Goal: Information Seeking & Learning: Learn about a topic

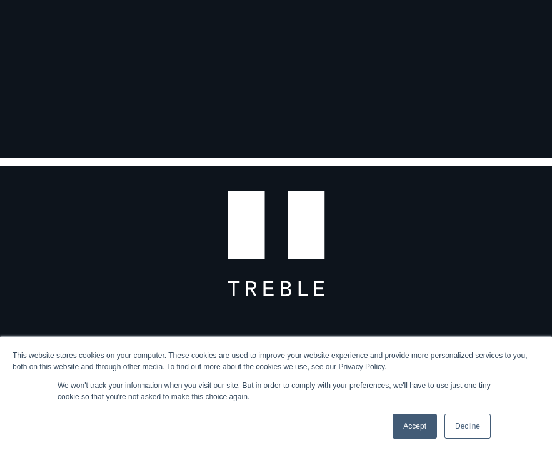
click at [408, 422] on link "Accept" at bounding box center [415, 426] width 44 height 25
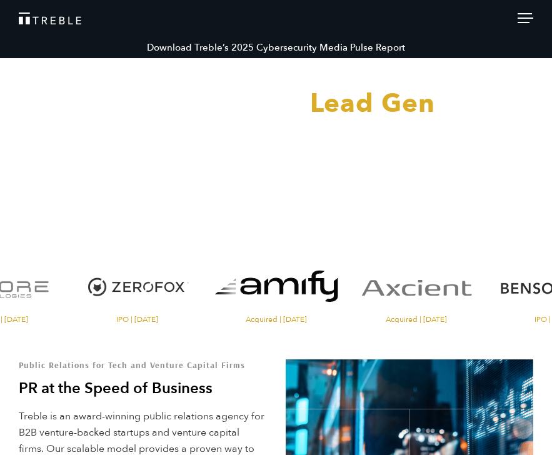
scroll to position [65, 0]
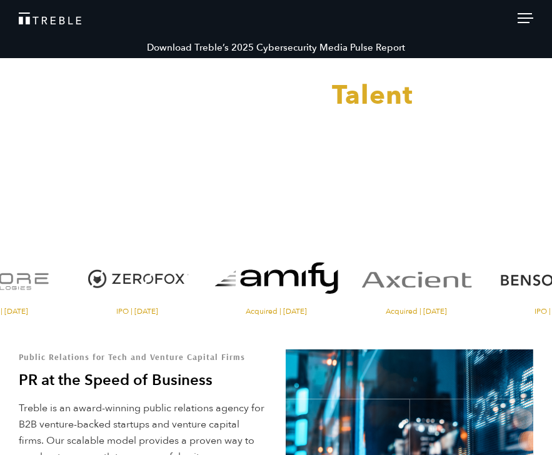
click at [517, 13] on div at bounding box center [276, 227] width 552 height 455
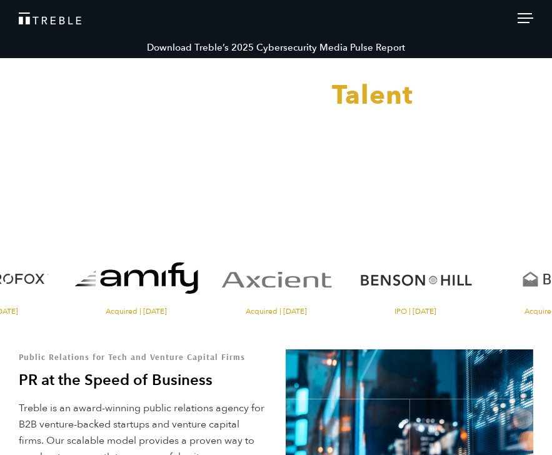
click at [519, 17] on div at bounding box center [276, 227] width 552 height 455
click at [532, 14] on div at bounding box center [526, 20] width 16 height 14
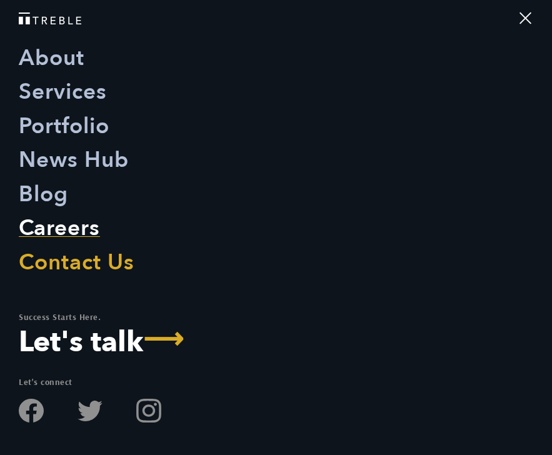
click at [60, 230] on link "Careers" at bounding box center [59, 228] width 81 height 34
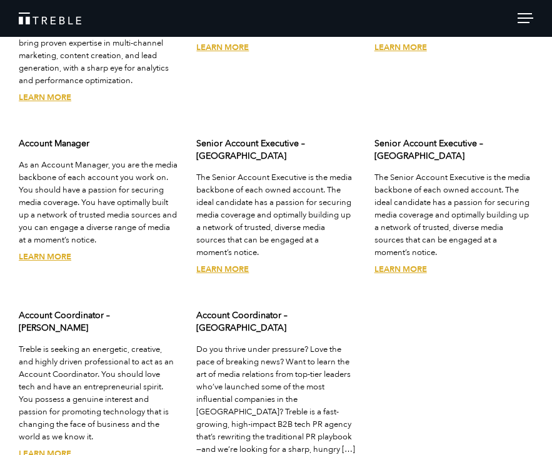
scroll to position [3032, 0]
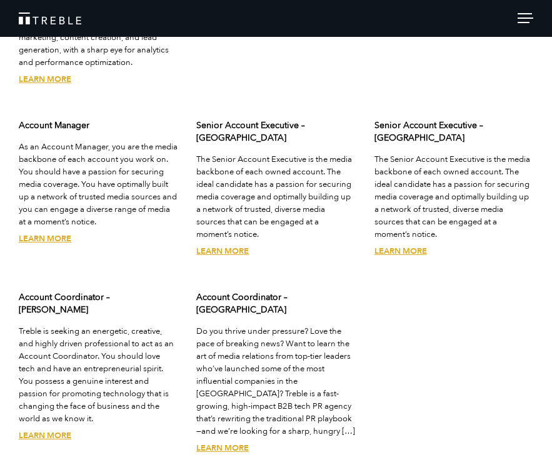
click at [216, 246] on link "Learn More" at bounding box center [222, 251] width 53 height 11
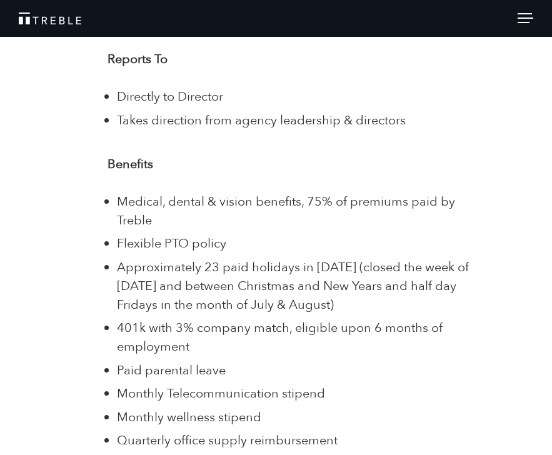
scroll to position [2548, 0]
